Goal: Task Accomplishment & Management: Manage account settings

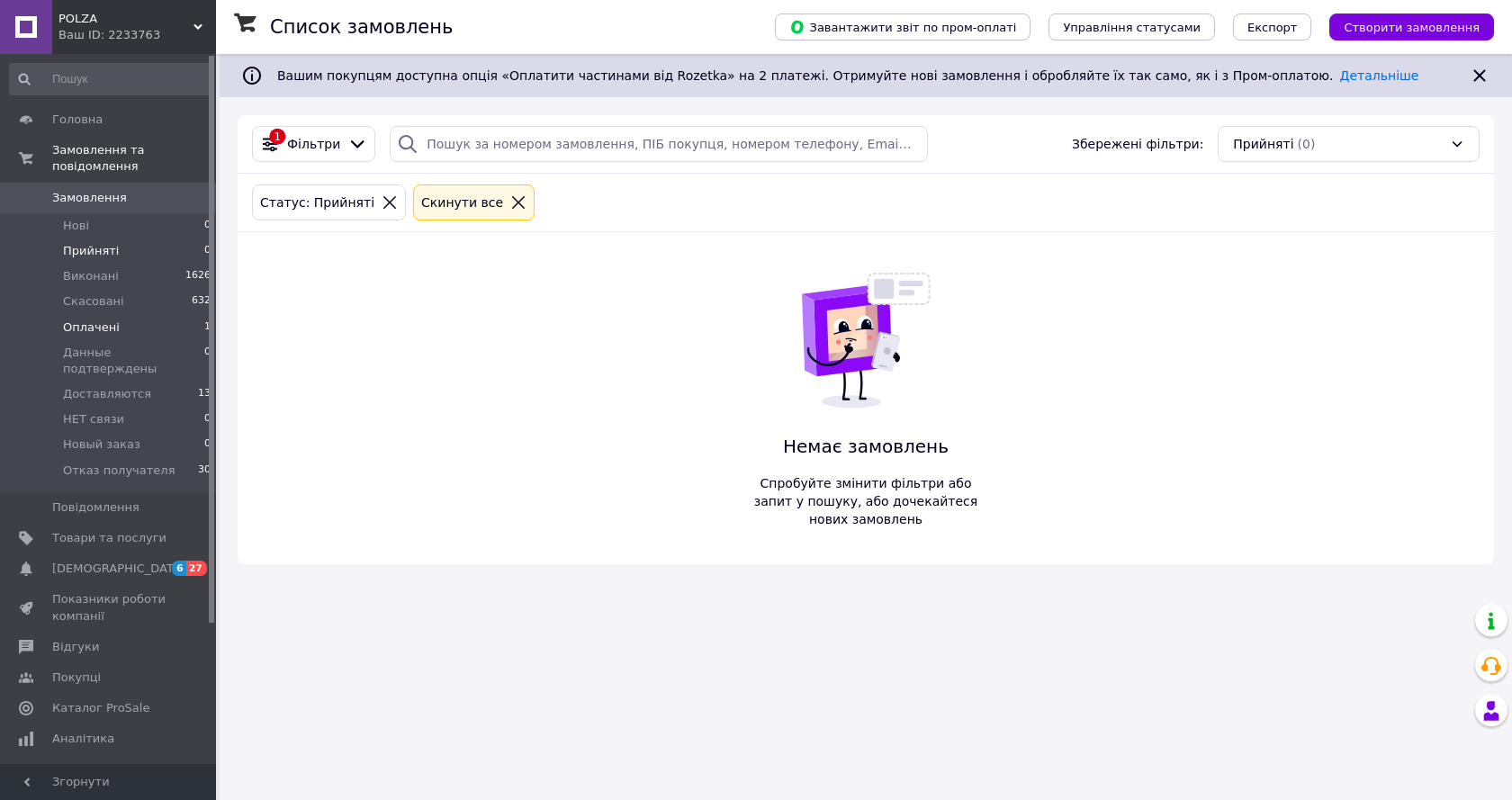
click at [121, 316] on li "Оплачені 1" at bounding box center [111, 327] width 222 height 25
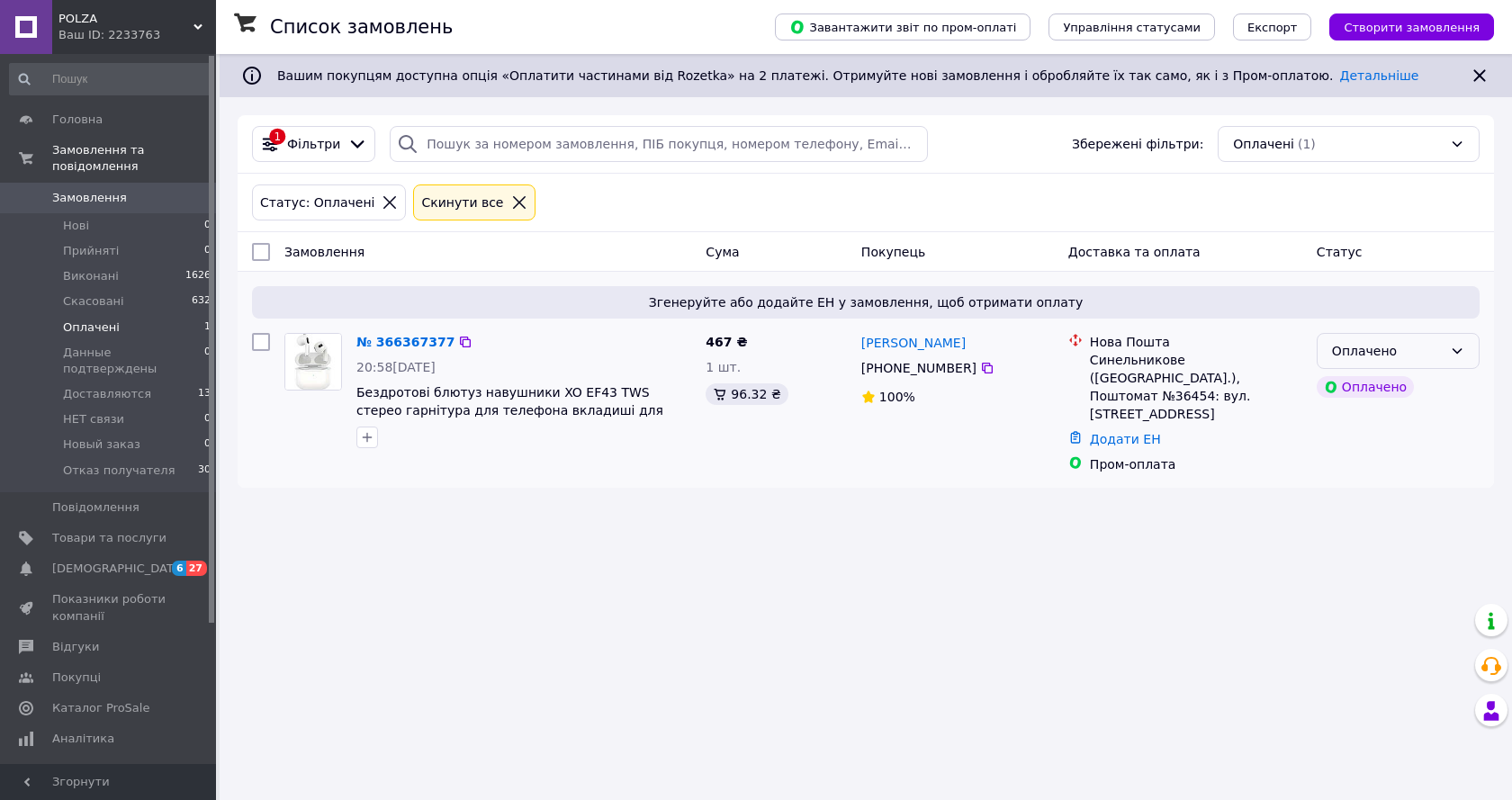
click at [1464, 353] on icon at bounding box center [1457, 351] width 15 height 15
click at [1338, 494] on li "Данные подтверждены" at bounding box center [1398, 496] width 161 height 50
click at [369, 442] on icon "button" at bounding box center [367, 437] width 15 height 15
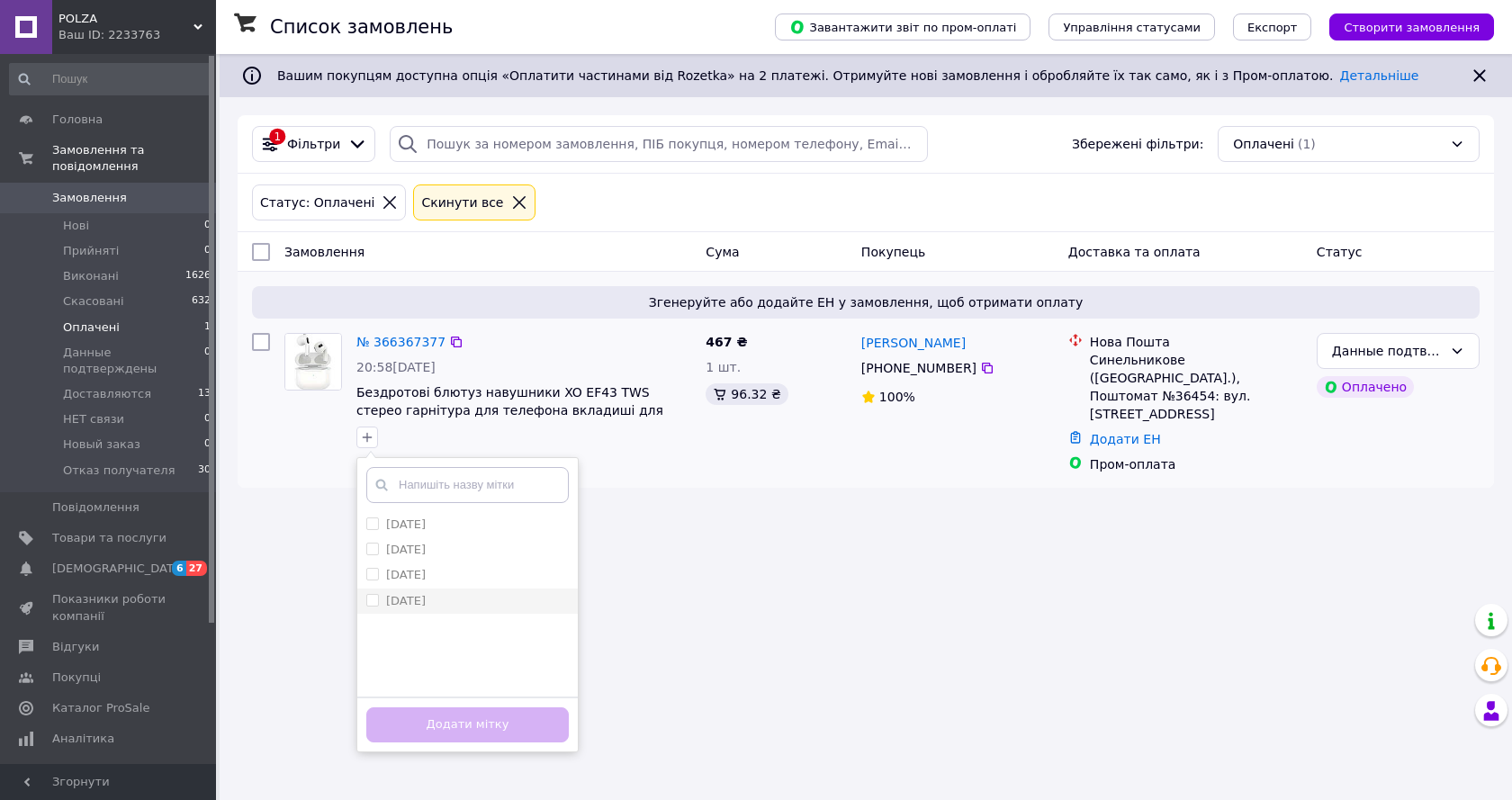
click at [372, 608] on label "[DATE]" at bounding box center [396, 601] width 60 height 17
click at [372, 606] on input "[DATE]" at bounding box center [373, 600] width 12 height 12
click at [375, 600] on input "[DATE]" at bounding box center [373, 600] width 12 height 12
checkbox input "true"
click at [449, 729] on button "Додати мітку" at bounding box center [468, 725] width 203 height 35
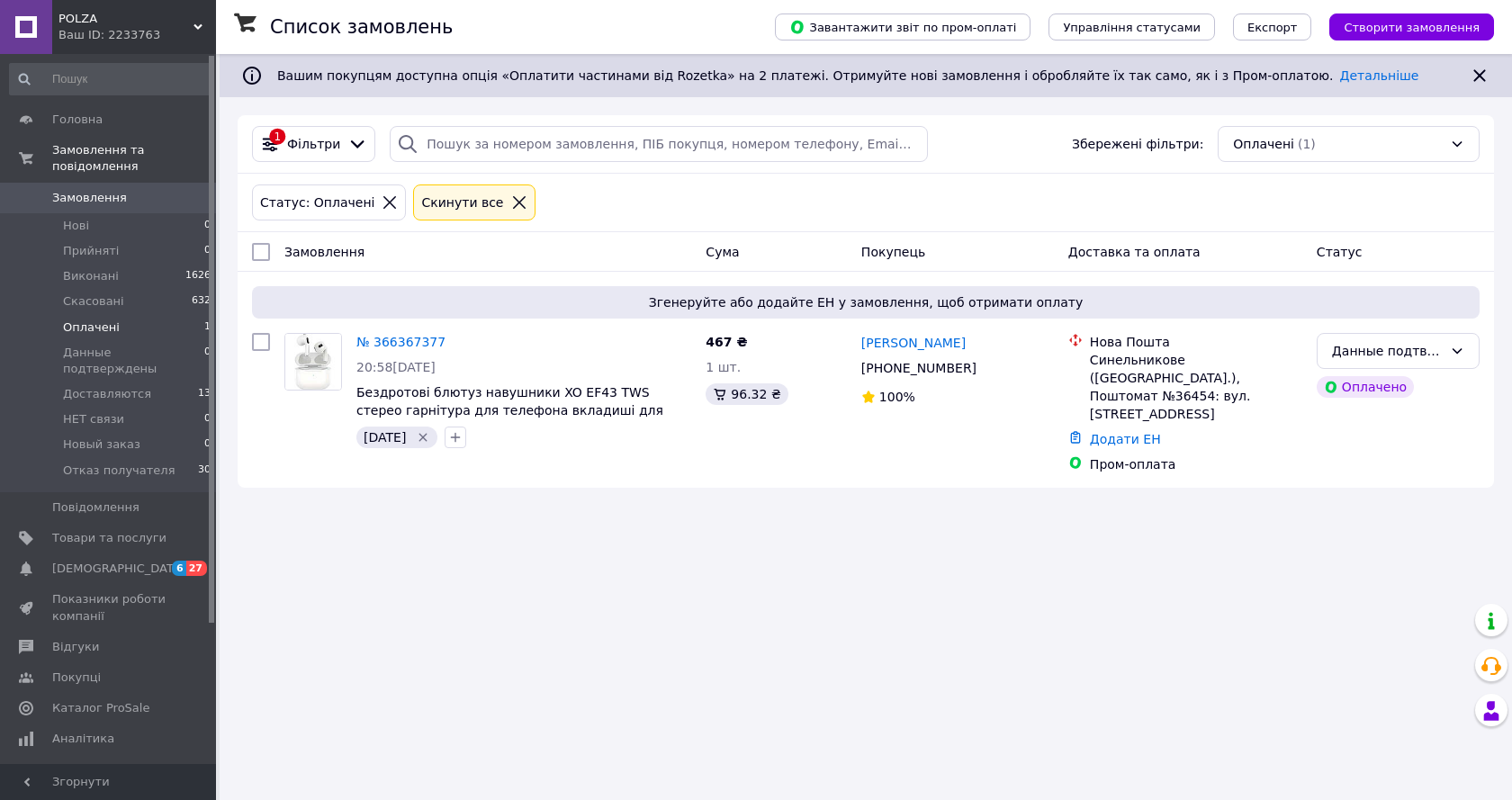
click at [323, 376] on img at bounding box center [313, 362] width 56 height 56
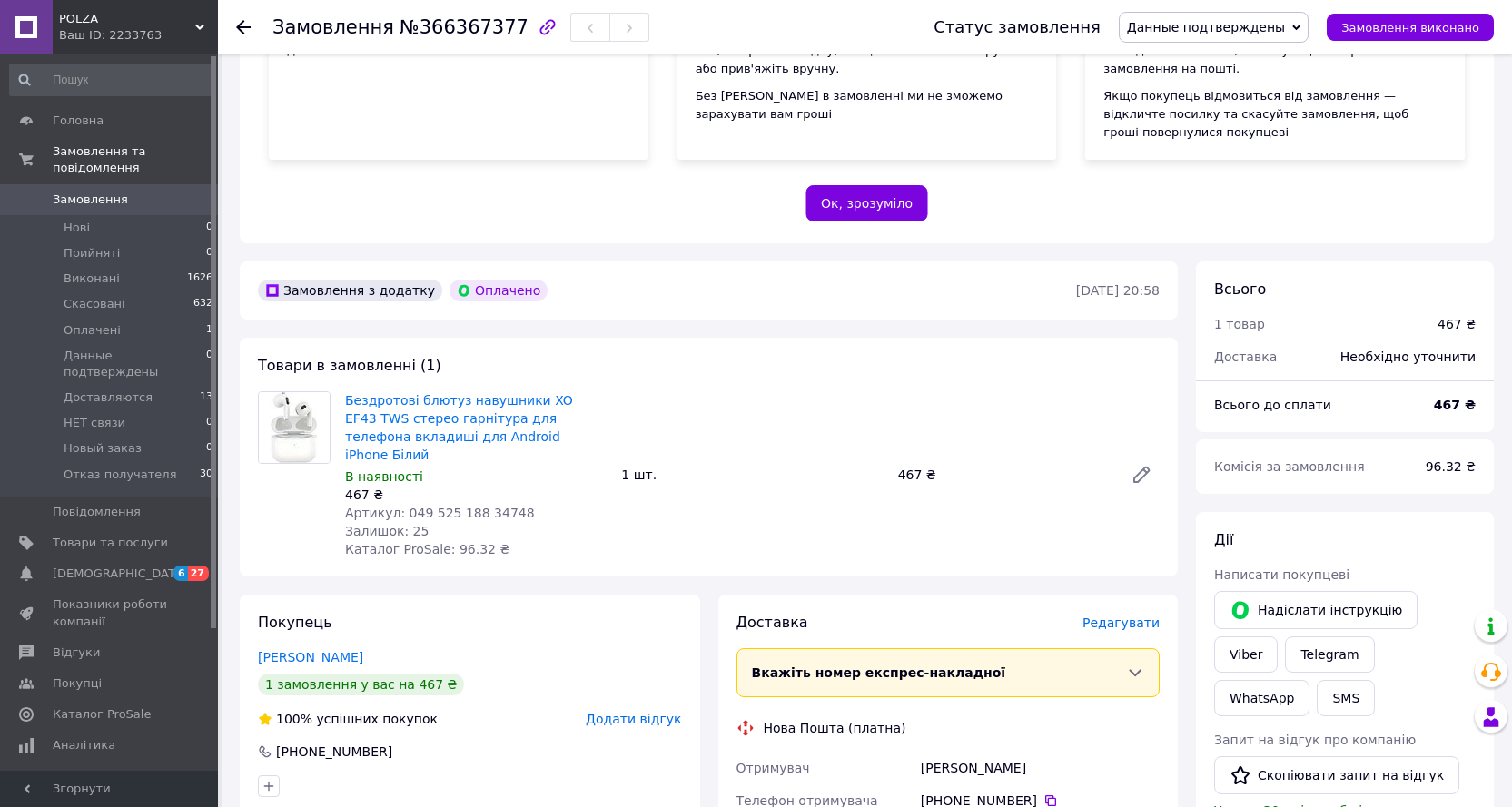
scroll to position [341, 0]
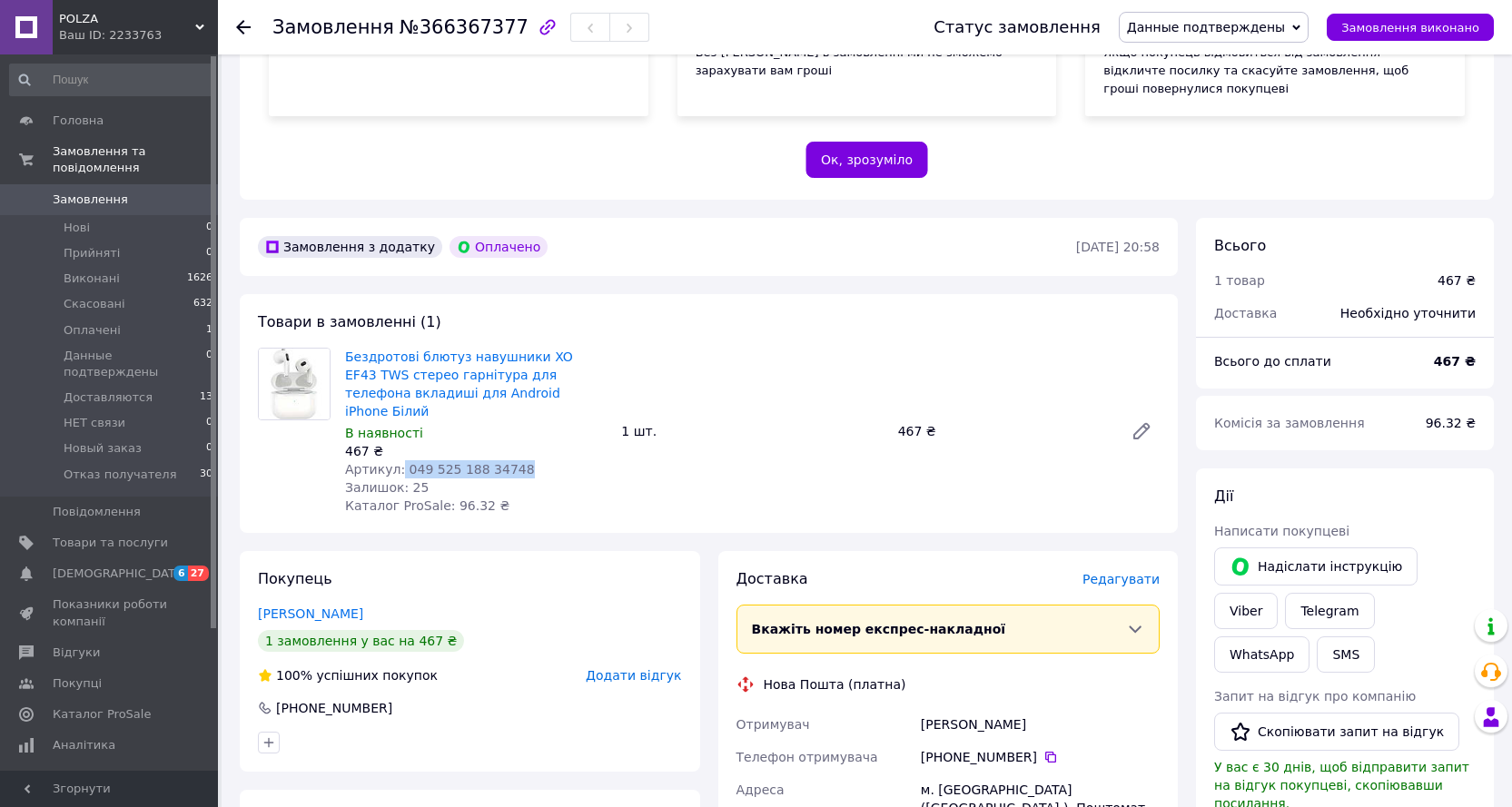
drag, startPoint x: 513, startPoint y: 428, endPoint x: 400, endPoint y: 428, distance: 113.0
click at [397, 460] on div "Артикул: 049 525 188 34748" at bounding box center [476, 469] width 261 height 18
copy span "049 525 188 34748"
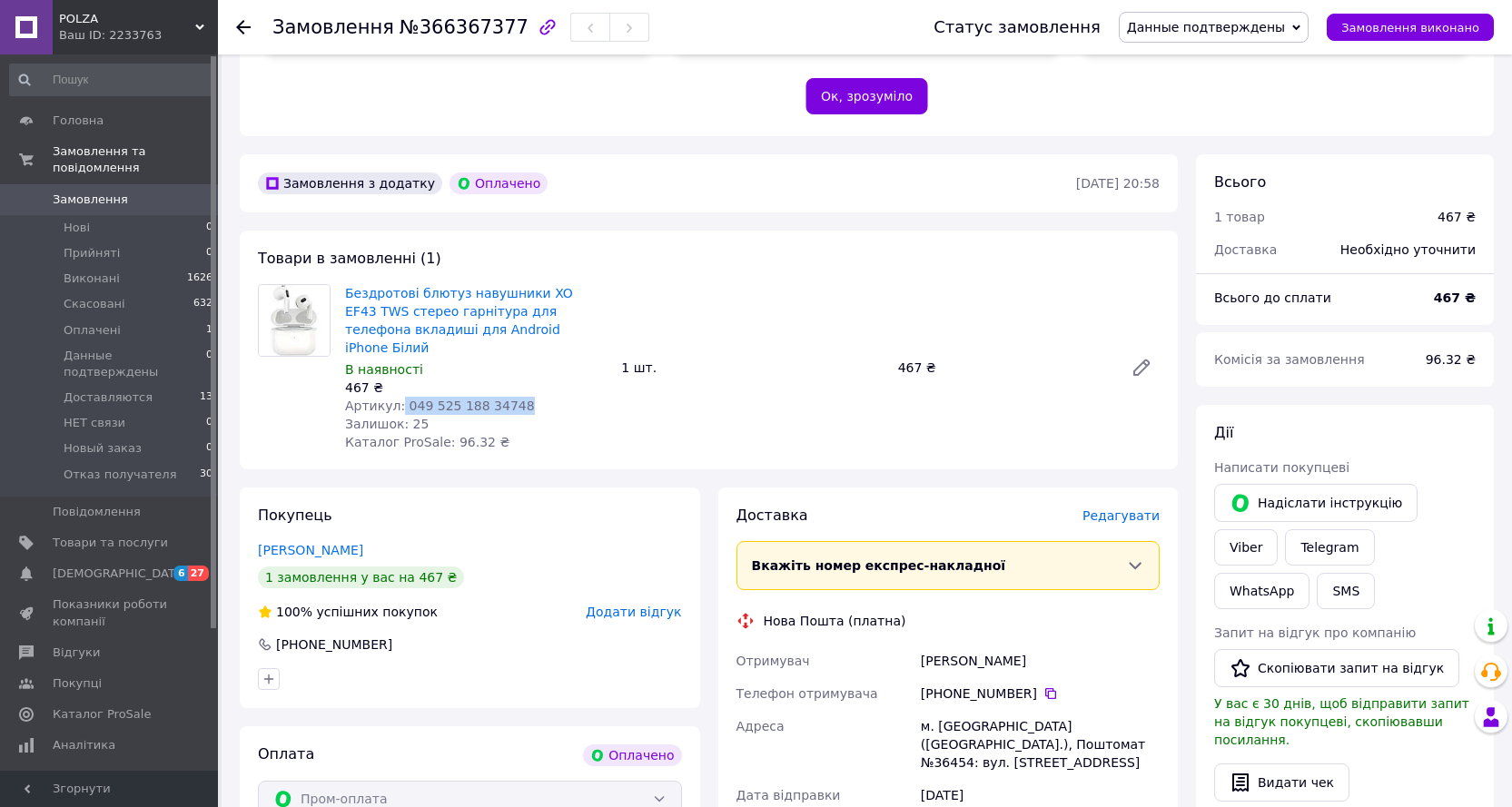
scroll to position [523, 0]
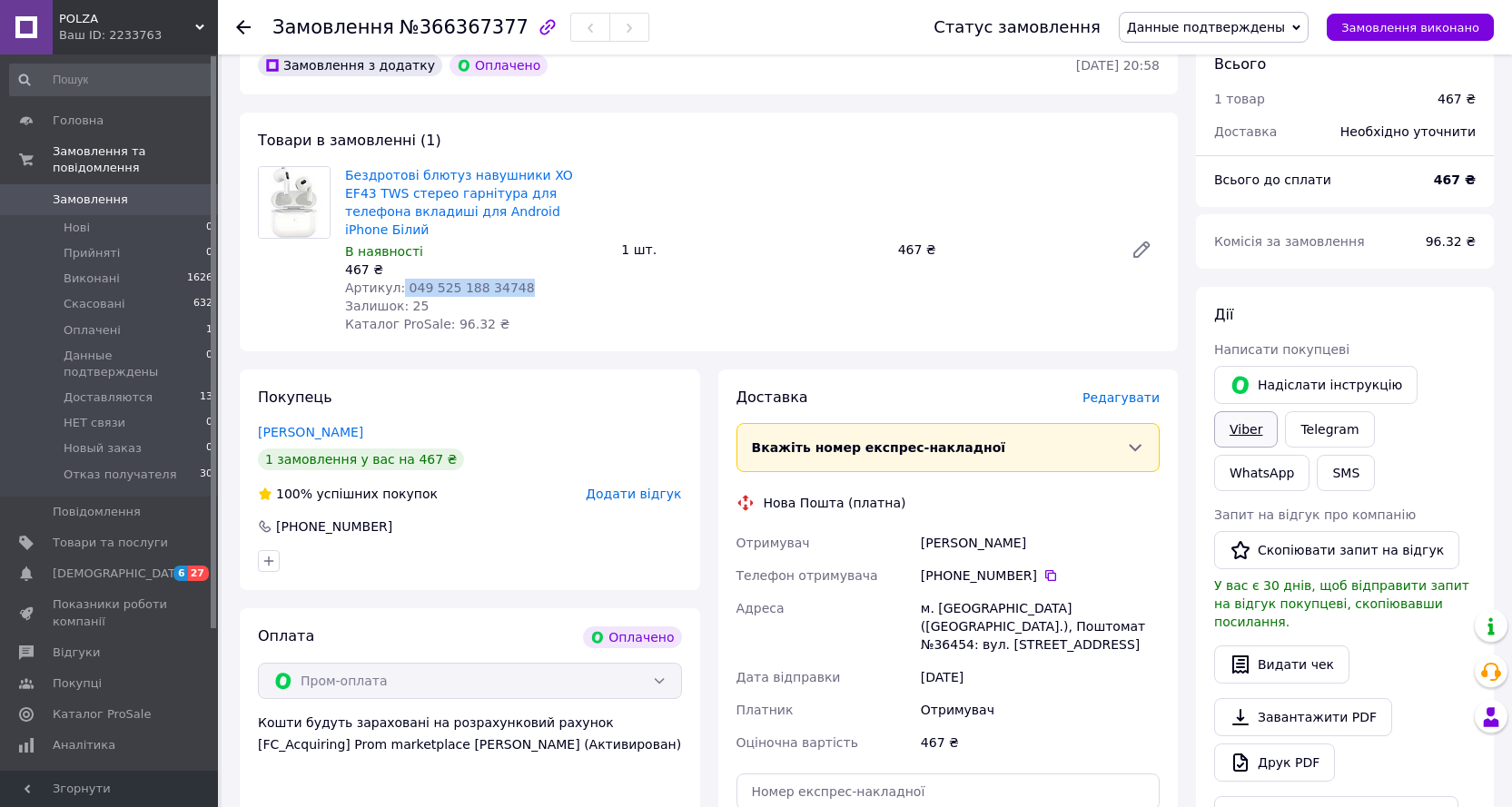
click at [1278, 411] on link "Viber" at bounding box center [1245, 429] width 63 height 37
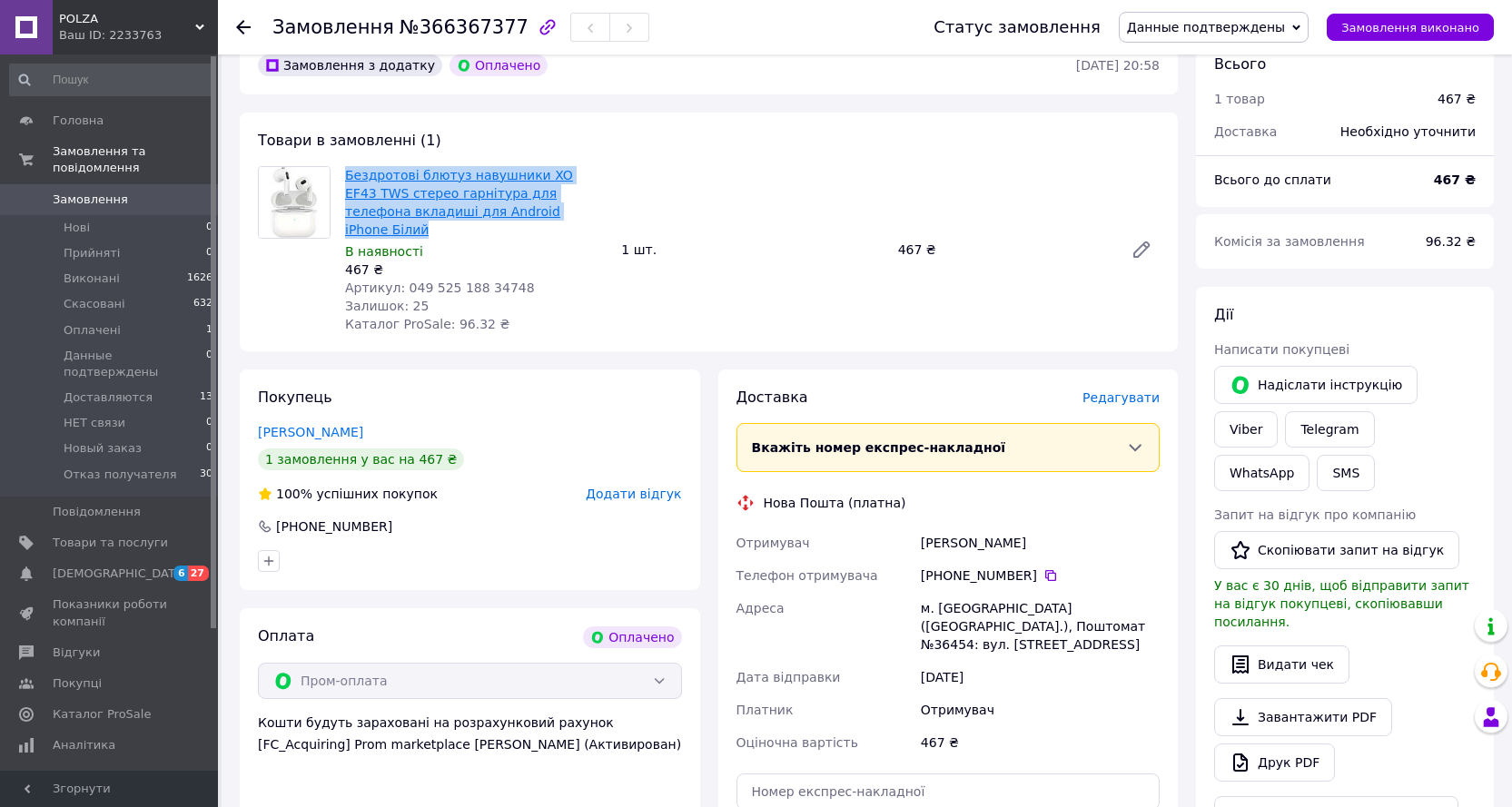
drag, startPoint x: 471, startPoint y: 191, endPoint x: 345, endPoint y: 155, distance: 131.0
click at [345, 166] on span "Бездротові блютуз навушники XO EF43 TWS стерео гарнітура для телефона вкладиші …" at bounding box center [476, 202] width 261 height 72
copy link "Бездротові блютуз навушники XO EF43 TWS стерео гарнітура для телефона вкладиші …"
drag, startPoint x: 416, startPoint y: 760, endPoint x: 432, endPoint y: 761, distance: 16.0
click at [416, 760] on div "Оплата Оплачено Пром-оплата Кошти будуть зараховані на розрахунковий рахунок [F…" at bounding box center [469, 780] width 460 height 344
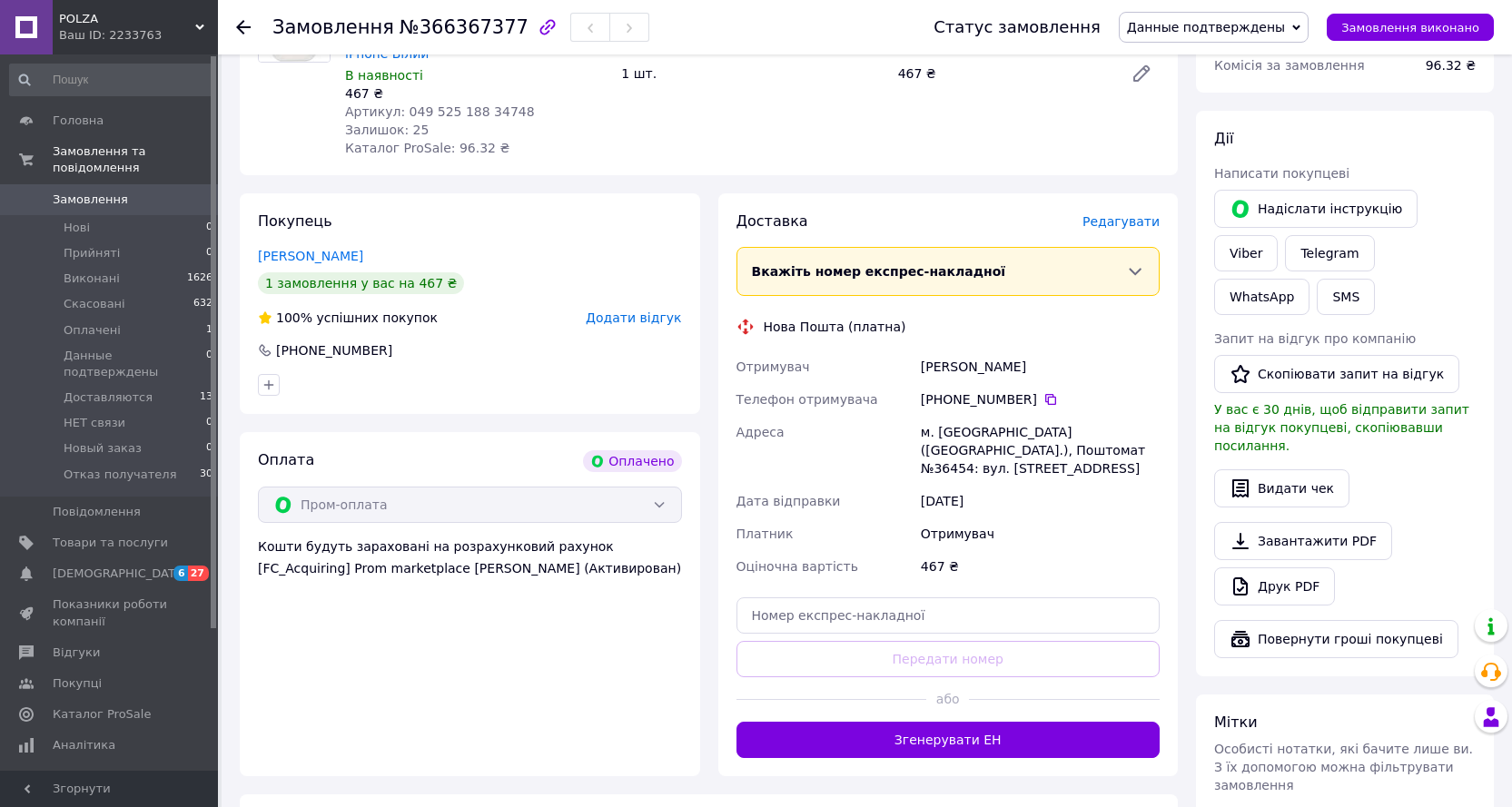
scroll to position [726, 0]
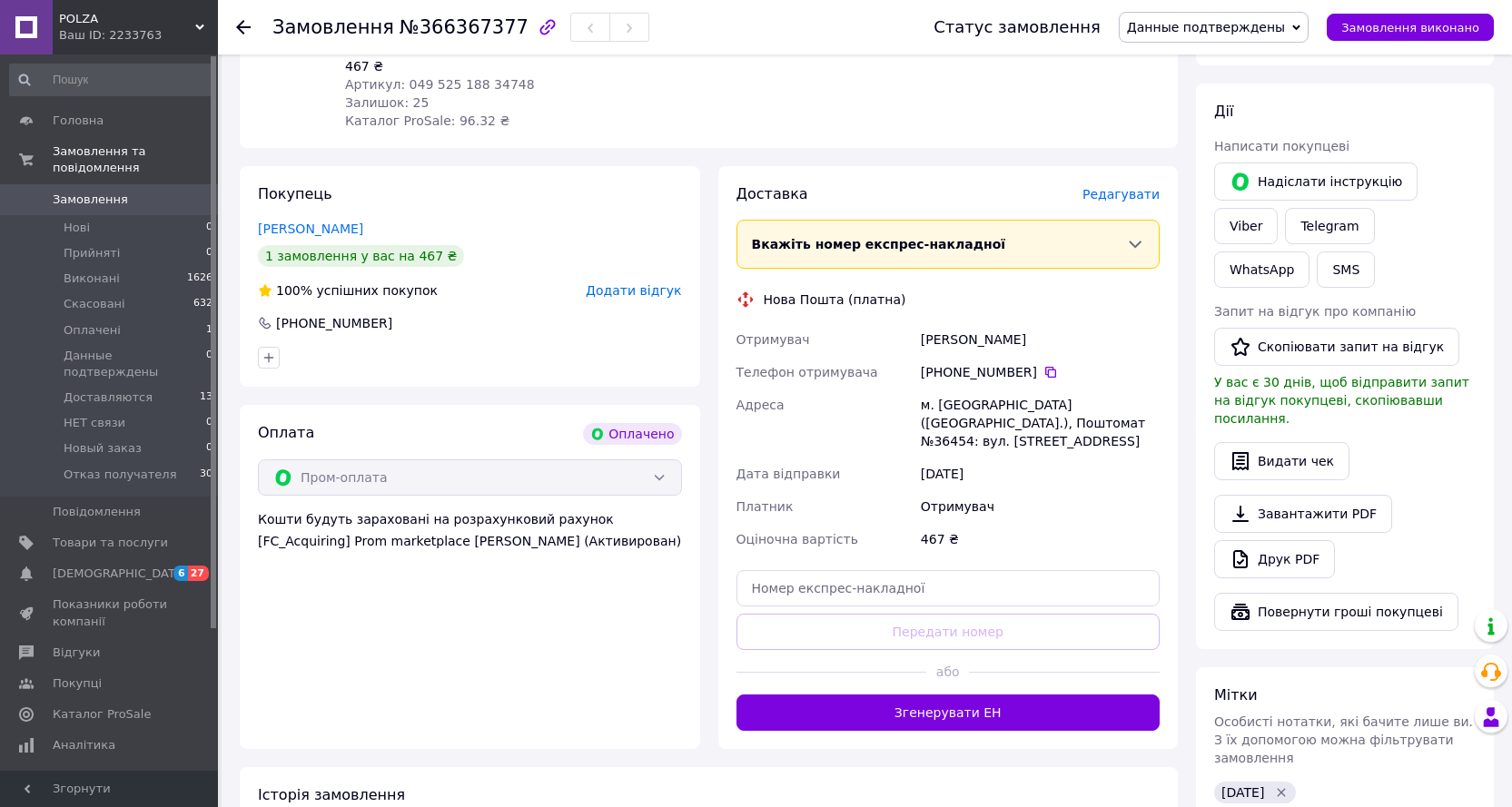
click at [1081, 404] on div "м. [GEOGRAPHIC_DATA] ([GEOGRAPHIC_DATA].), Поштомат №36454: вул. [STREET_ADDRES…" at bounding box center [1039, 423] width 246 height 69
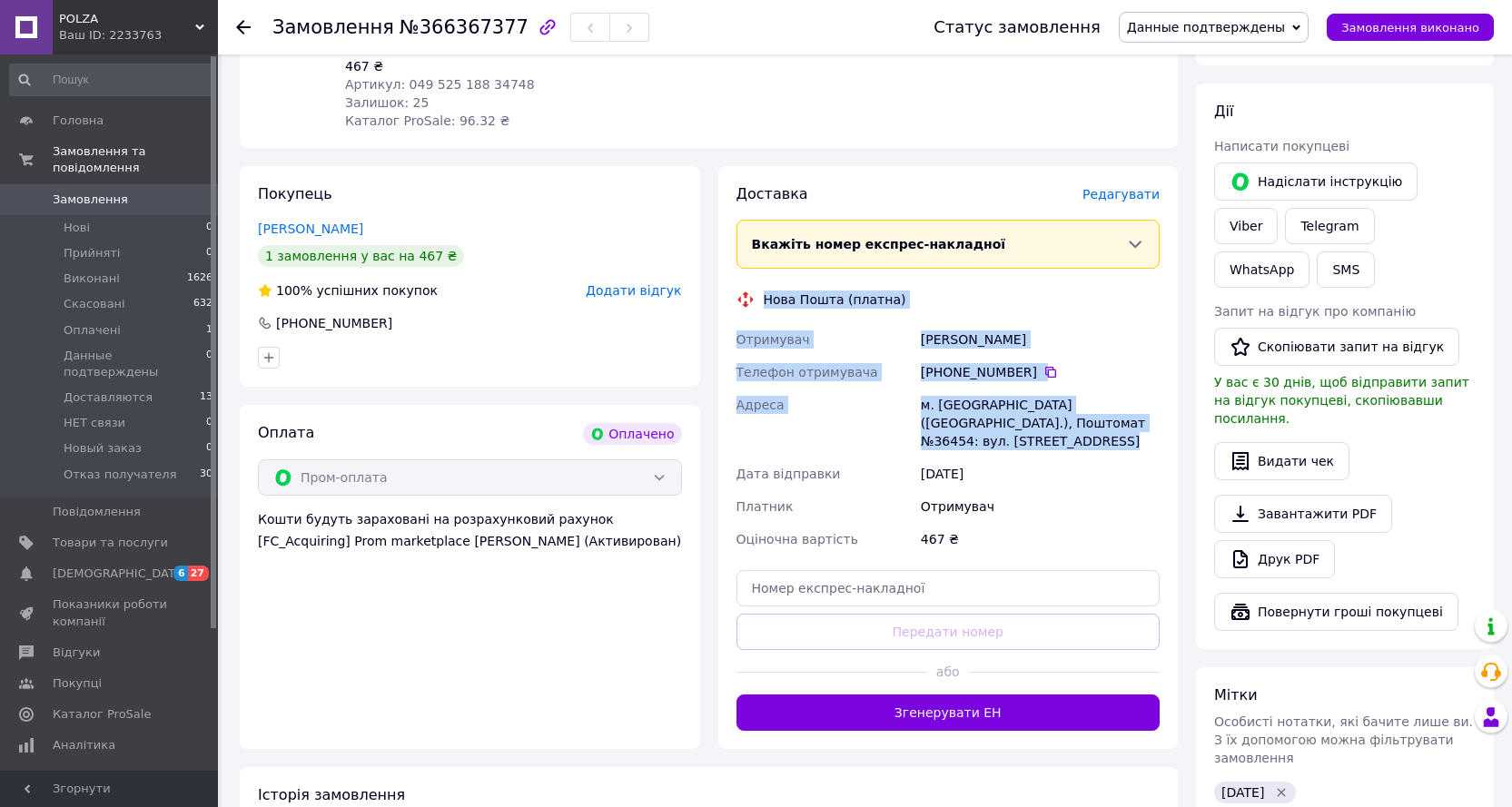
drag, startPoint x: 1081, startPoint y: 404, endPoint x: 777, endPoint y: 257, distance: 337.7
click at [777, 257] on div "Доставка [PERSON_NAME] Вкажіть номер експрес-накладної Обов'язково введіть номе…" at bounding box center [948, 457] width 424 height 547
copy div "Нова Пошта (платна) Отримувач [PERSON_NAME] Телефон отримувача [PHONE_NUMBER]  …"
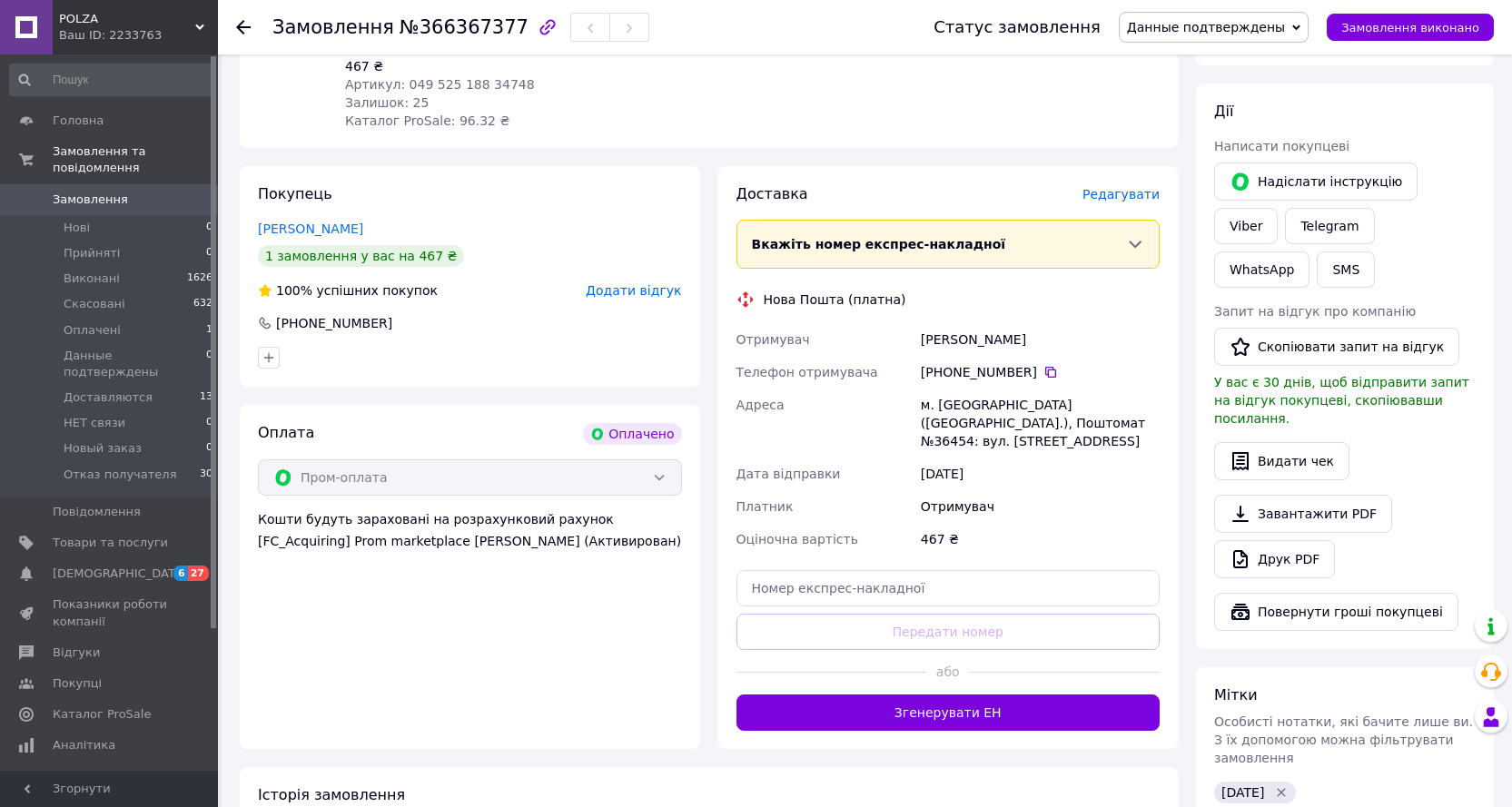
click at [951, 184] on div "Доставка" at bounding box center [910, 194] width 346 height 21
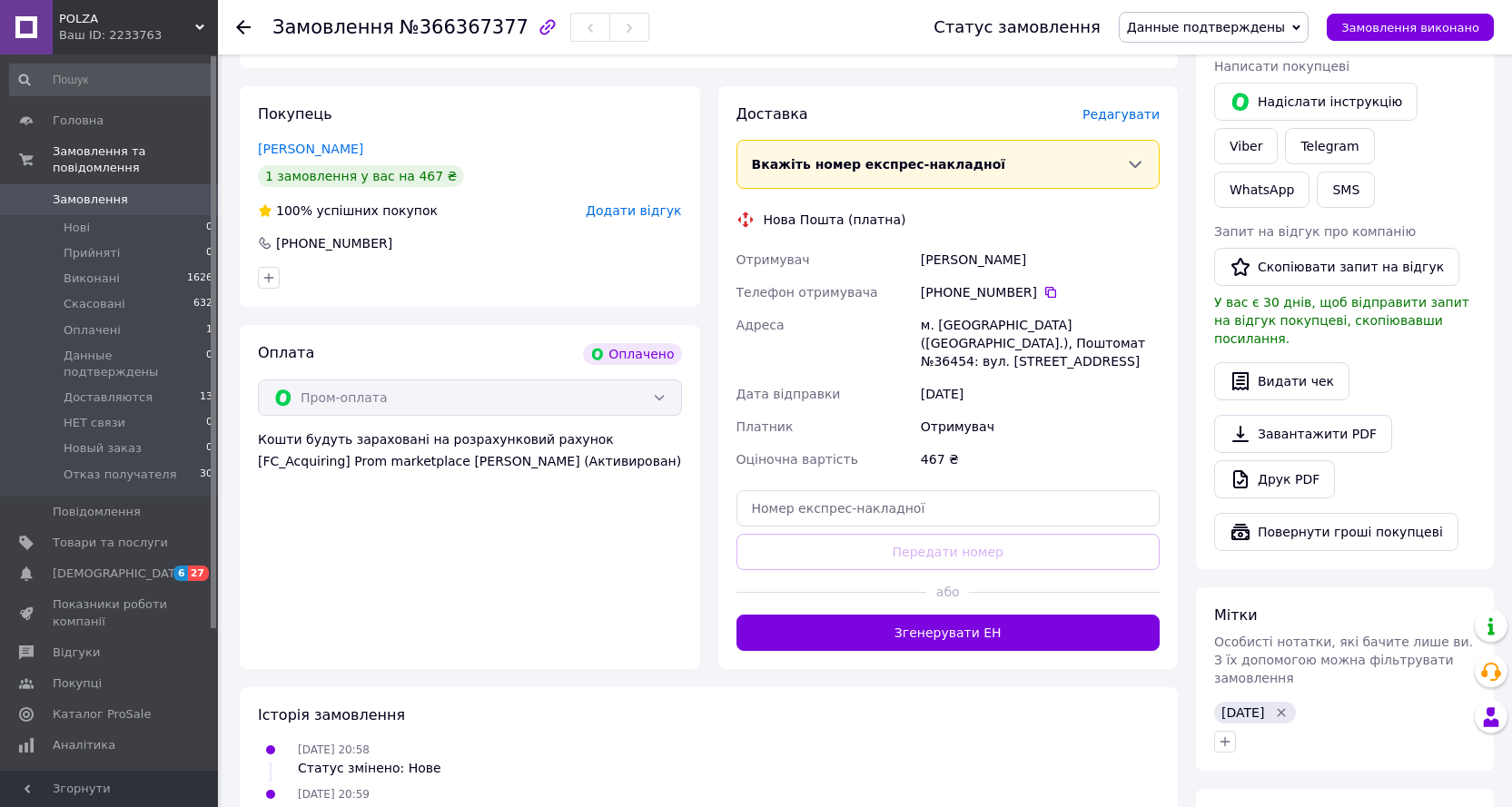
scroll to position [948, 0]
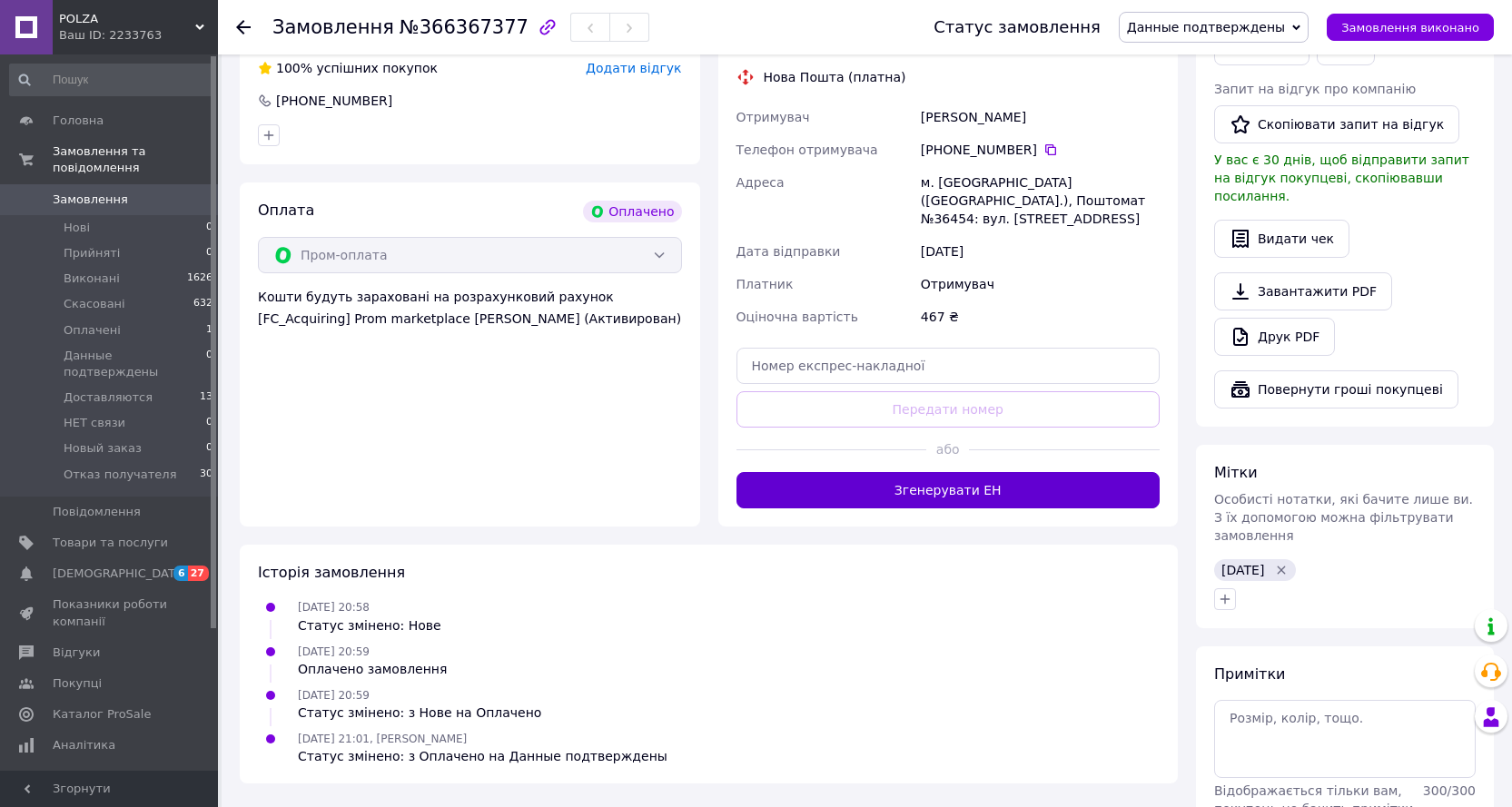
click at [941, 472] on button "Згенерувати ЕН" at bounding box center [948, 490] width 424 height 37
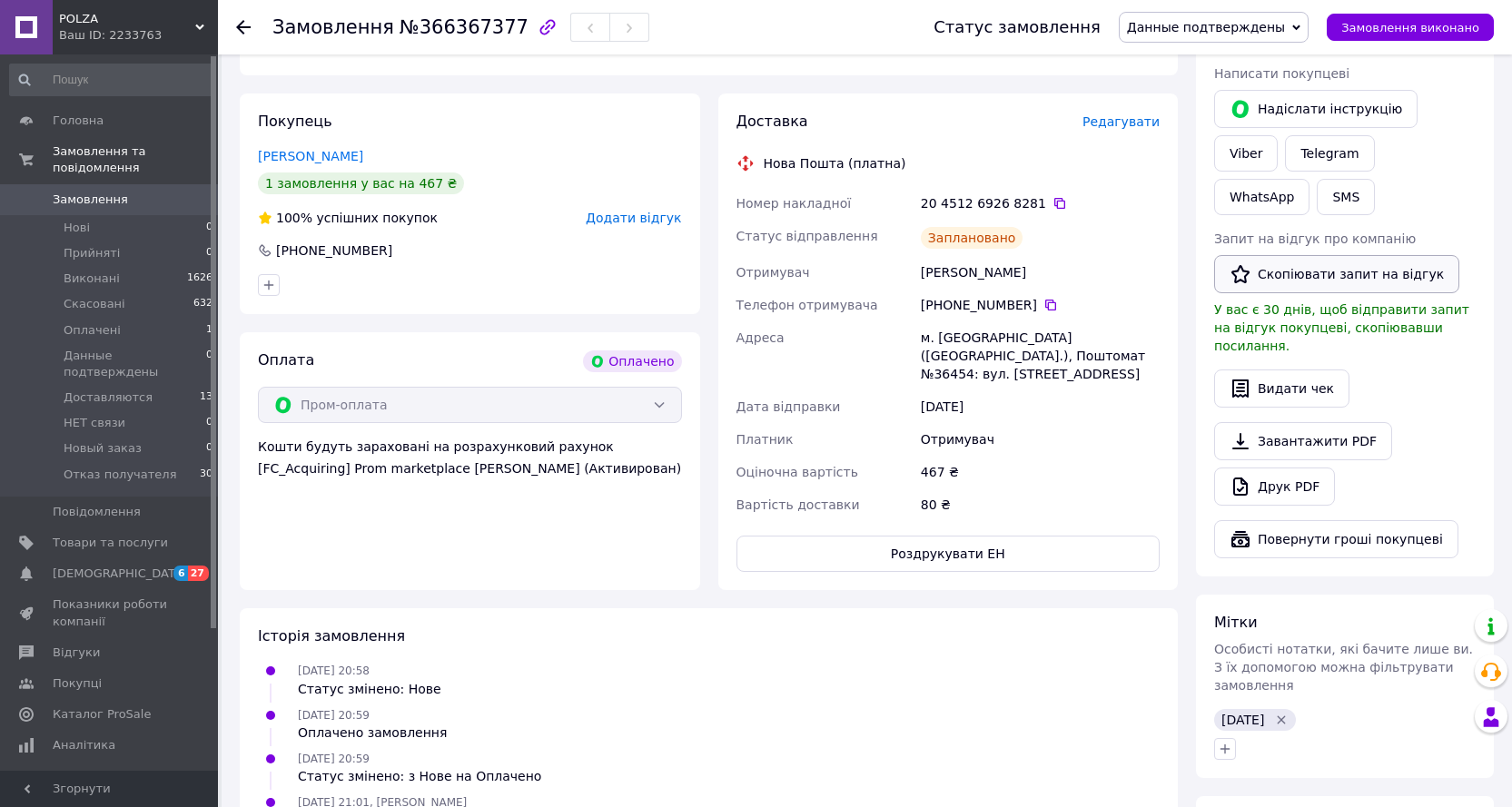
scroll to position [767, 0]
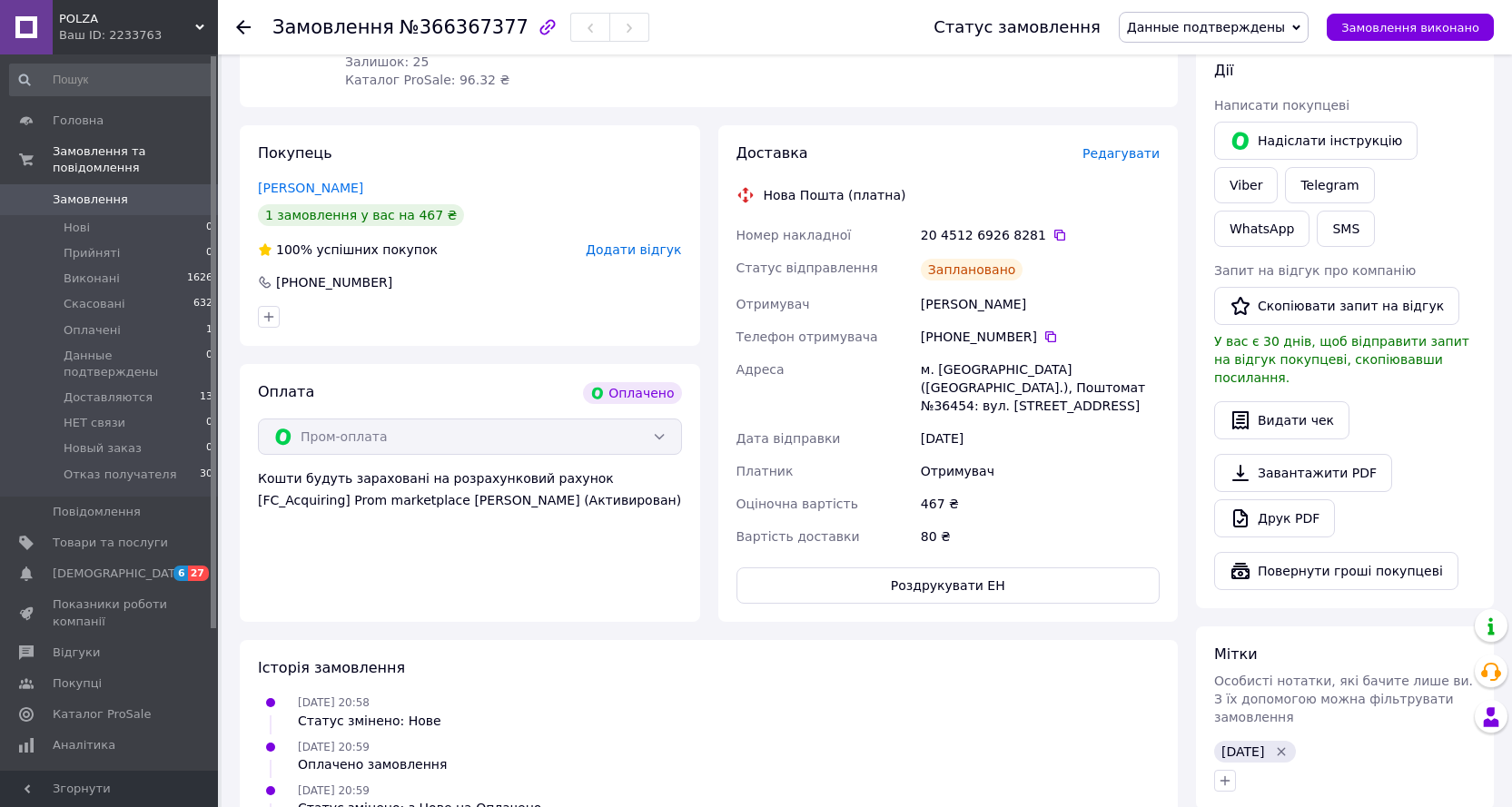
click at [1300, 28] on icon at bounding box center [1295, 28] width 8 height 6
click at [1230, 175] on li "Доставляются" at bounding box center [1213, 173] width 188 height 28
